Goal: Task Accomplishment & Management: Manage account settings

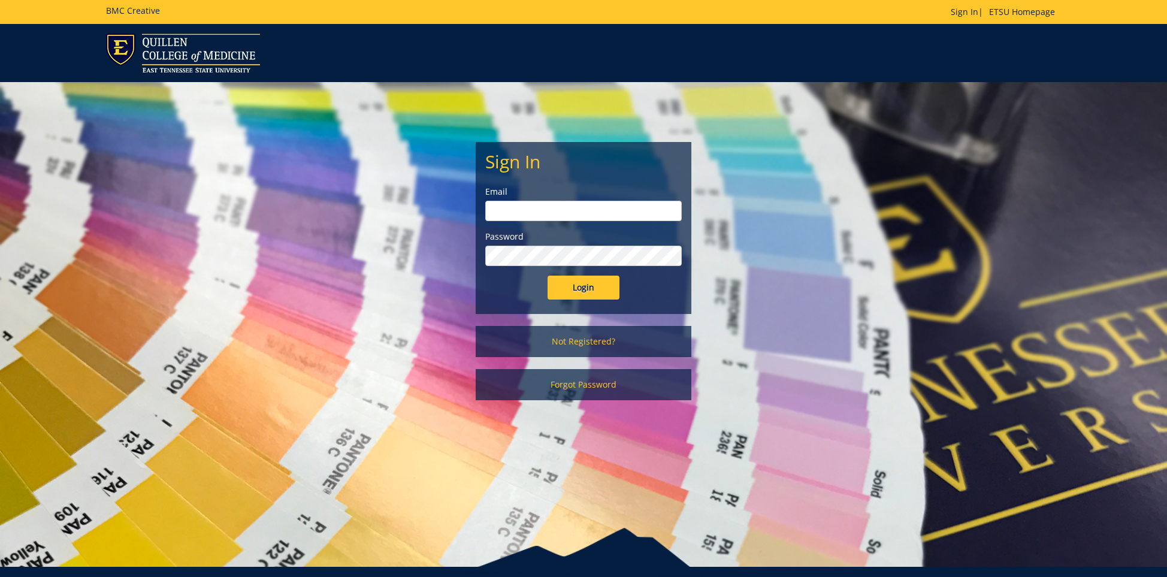
type input "ares@etsu.edu"
click at [587, 291] on input "Login" at bounding box center [584, 288] width 72 height 24
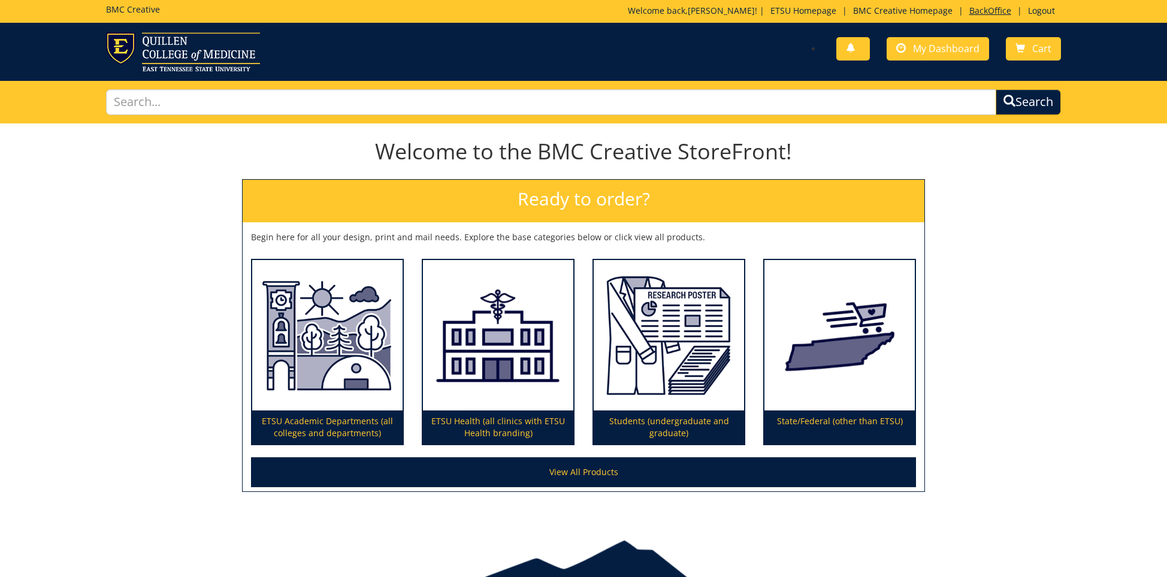
scroll to position [2, 0]
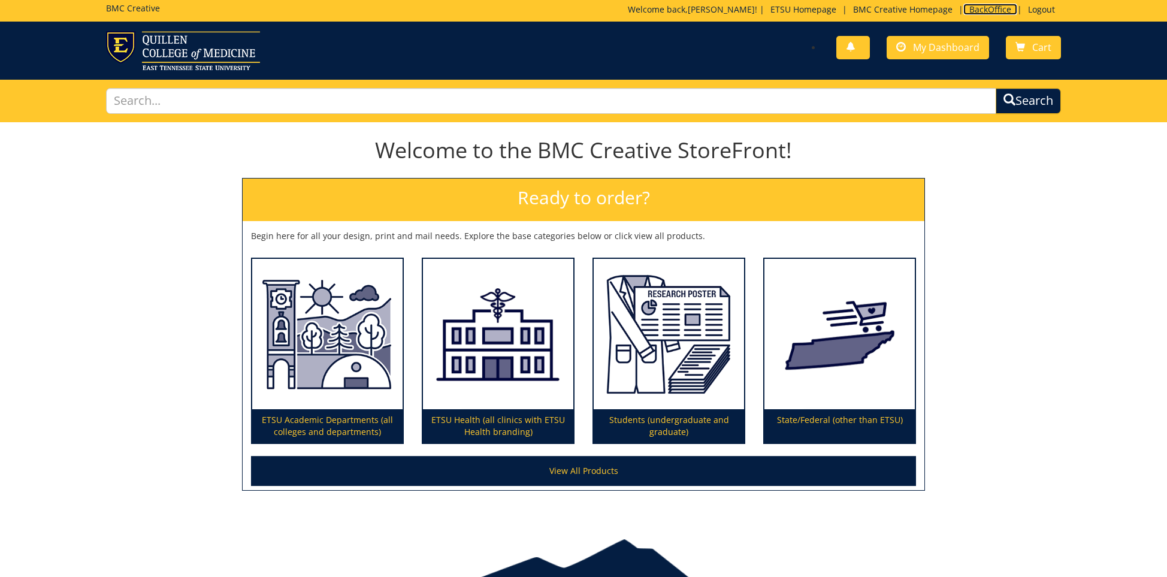
click at [996, 11] on link "BackOffice" at bounding box center [990, 9] width 54 height 11
